Goal: Information Seeking & Learning: Learn about a topic

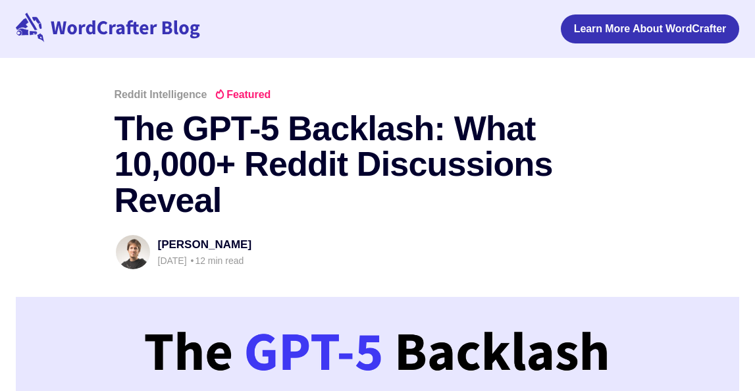
click at [68, 11] on div "Learn More About WordCrafter" at bounding box center [378, 29] width 724 height 58
click at [84, 41] on icon at bounding box center [108, 28] width 184 height 30
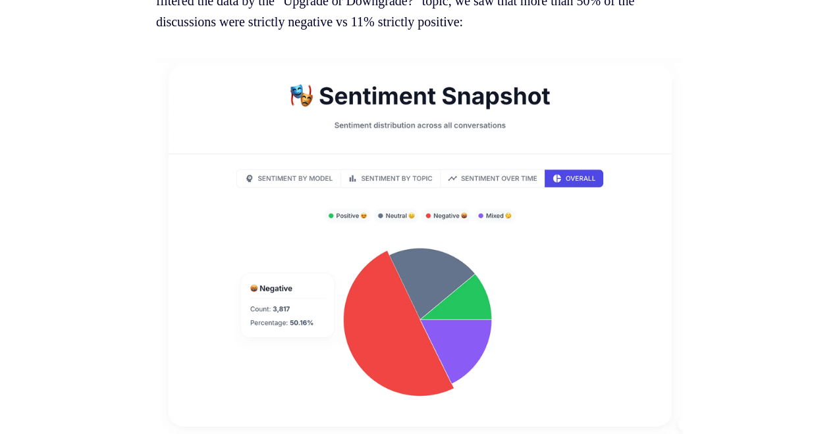
scroll to position [2264, 0]
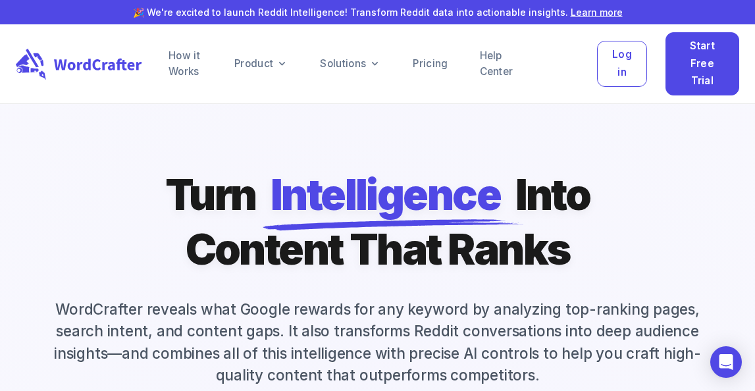
click at [435, 78] on div "How it Works Product Solutions Pricing Help Center Log in Start Free Trial" at bounding box center [443, 63] width 592 height 63
click at [435, 72] on div "How it Works Product Solutions Pricing Help Center Log in Start Free Trial" at bounding box center [443, 63] width 592 height 63
click at [435, 70] on link "Pricing" at bounding box center [430, 64] width 35 height 16
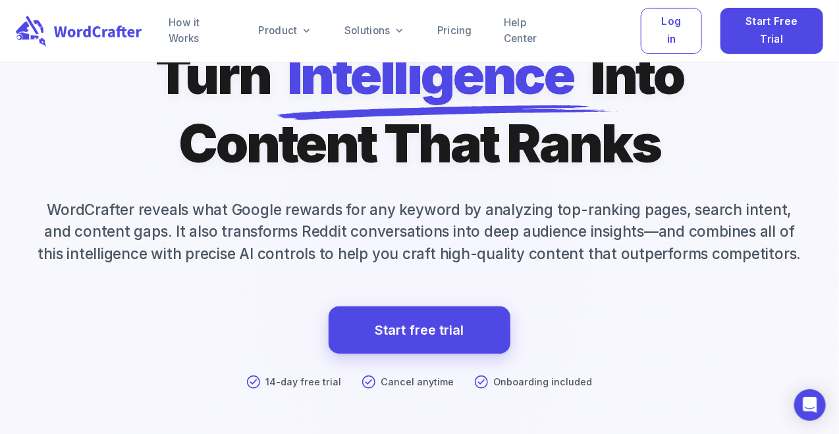
scroll to position [228, 0]
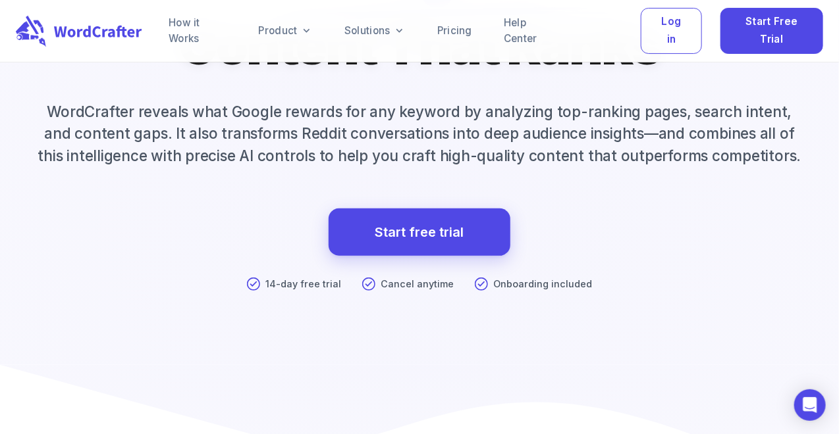
click at [376, 186] on div "Turn Intelligence Into Content That Ranks WordCrafter reveals what Google rewar…" at bounding box center [419, 154] width 839 height 423
click at [376, 151] on p "WordCrafter reveals what Google rewards for any keyword by analyzing top-rankin…" at bounding box center [419, 134] width 807 height 66
click at [713, 321] on div "Turn Intelligence Into Content That Ranks WordCrafter reveals what Google rewar…" at bounding box center [419, 154] width 839 height 423
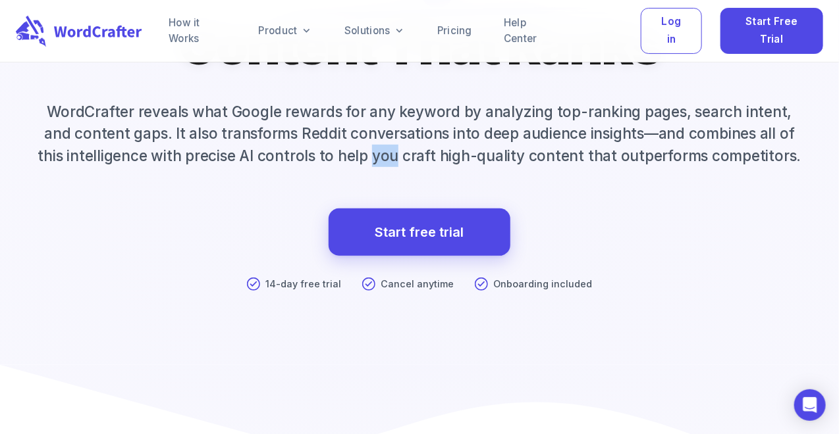
click at [713, 321] on div "Turn Intelligence Into Content That Ranks WordCrafter reveals what Google rewar…" at bounding box center [419, 154] width 839 height 423
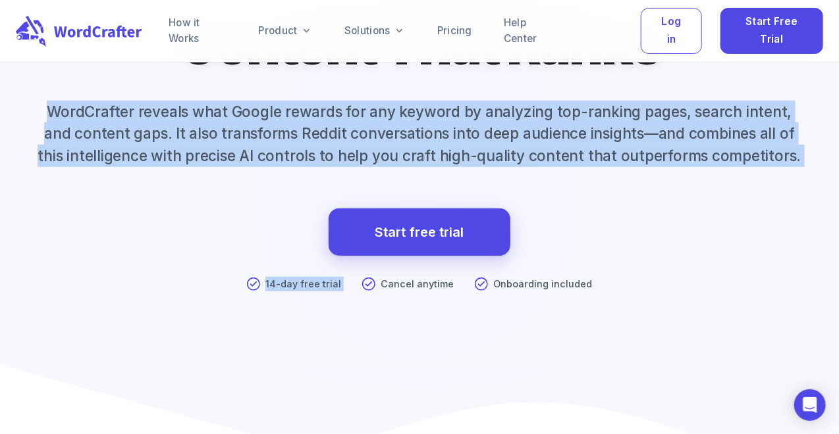
drag, startPoint x: 683, startPoint y: 287, endPoint x: 529, endPoint y: 118, distance: 228.8
click at [529, 118] on div "Turn Intelligence Into Content That Ranks WordCrafter reveals what Google rewar…" at bounding box center [419, 154] width 839 height 423
click at [529, 118] on p "WordCrafter reveals what Google rewards for any keyword by analyzing top-rankin…" at bounding box center [419, 134] width 807 height 66
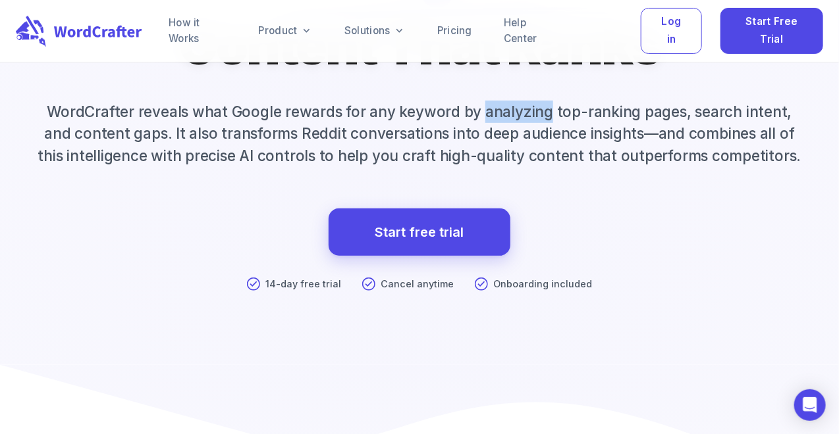
click at [529, 118] on p "WordCrafter reveals what Google rewards for any keyword by analyzing top-rankin…" at bounding box center [419, 134] width 807 height 66
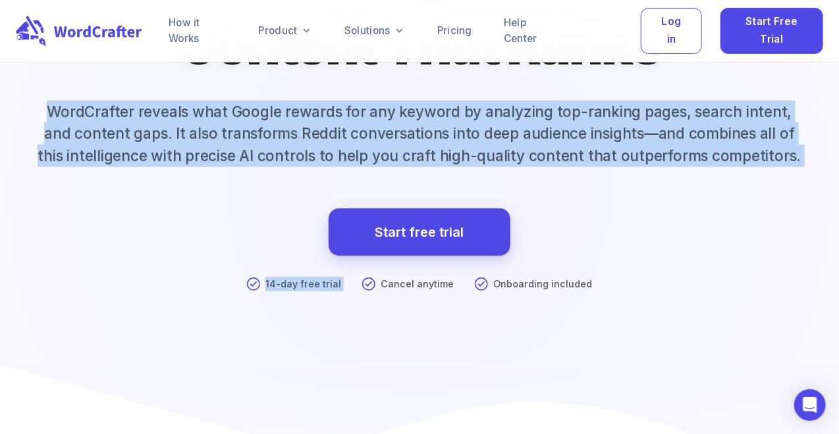
drag, startPoint x: 529, startPoint y: 118, endPoint x: 702, endPoint y: 357, distance: 295.6
click at [706, 358] on div "Turn Intelligence Into Content That Ranks WordCrafter reveals what Google rewar…" at bounding box center [419, 154] width 839 height 423
click at [702, 357] on div "Turn Intelligence Into Content That Ranks WordCrafter reveals what Google rewar…" at bounding box center [419, 154] width 839 height 423
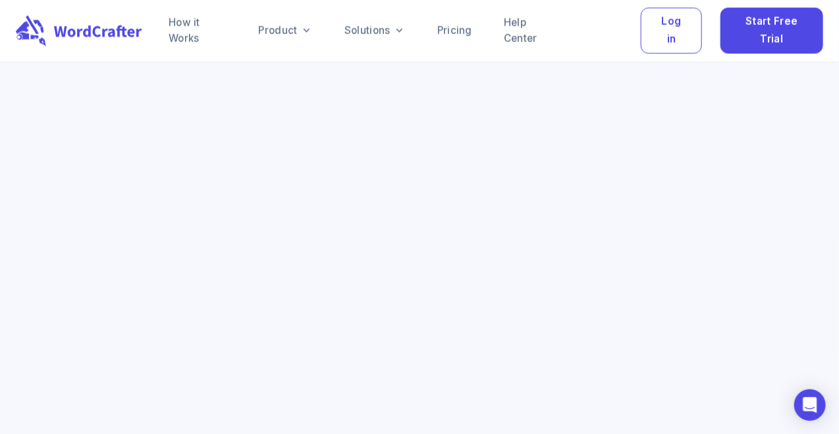
scroll to position [2820, 0]
